Goal: Information Seeking & Learning: Understand process/instructions

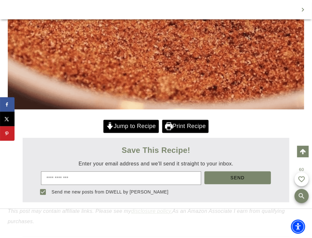
scroll to position [383, 0]
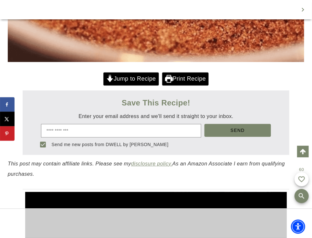
click at [133, 79] on link "Jump to Recipe" at bounding box center [131, 79] width 56 height 13
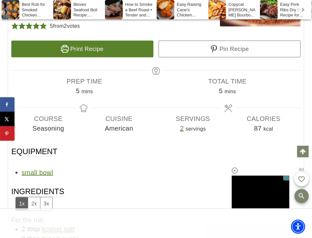
scroll to position [1869, 0]
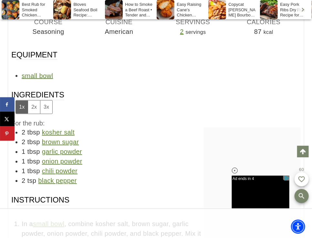
click at [32, 101] on button "2x" at bounding box center [34, 107] width 12 height 13
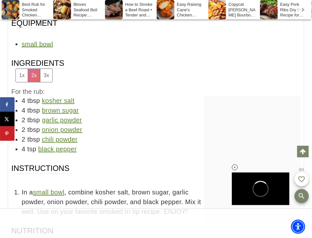
scroll to position [0, 0]
